Goal: Information Seeking & Learning: Understand process/instructions

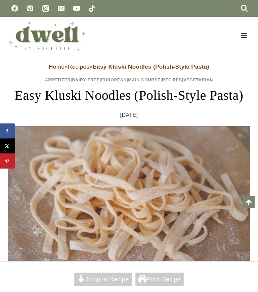
scroll to position [3496, 0]
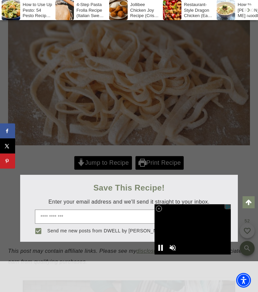
scroll to position [218, 0]
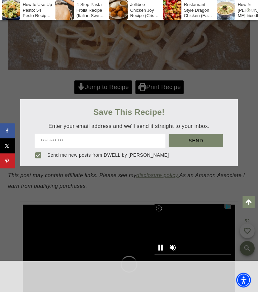
click at [98, 108] on div at bounding box center [129, 146] width 258 height 292
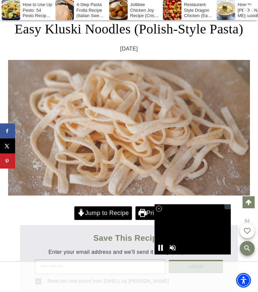
scroll to position [129, 0]
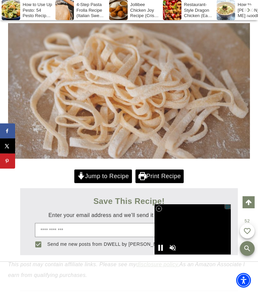
click at [80, 180] on icon at bounding box center [80, 177] width 7 height 6
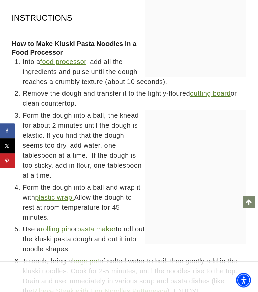
scroll to position [6793, 0]
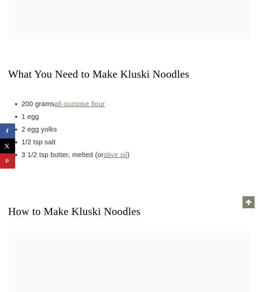
scroll to position [3638, 0]
